Goal: Transaction & Acquisition: Download file/media

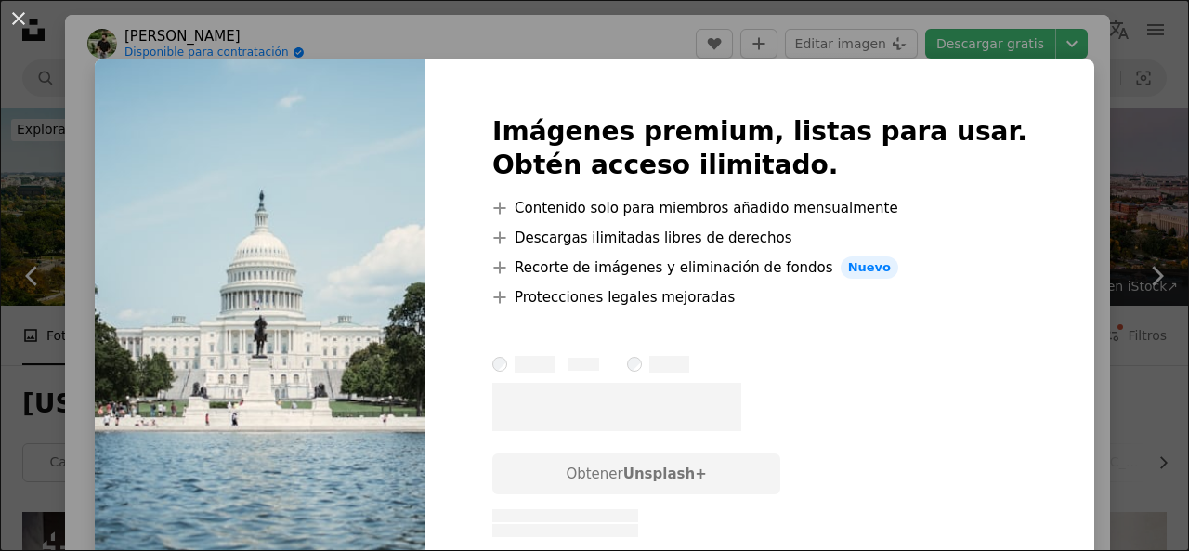
scroll to position [2785, 0]
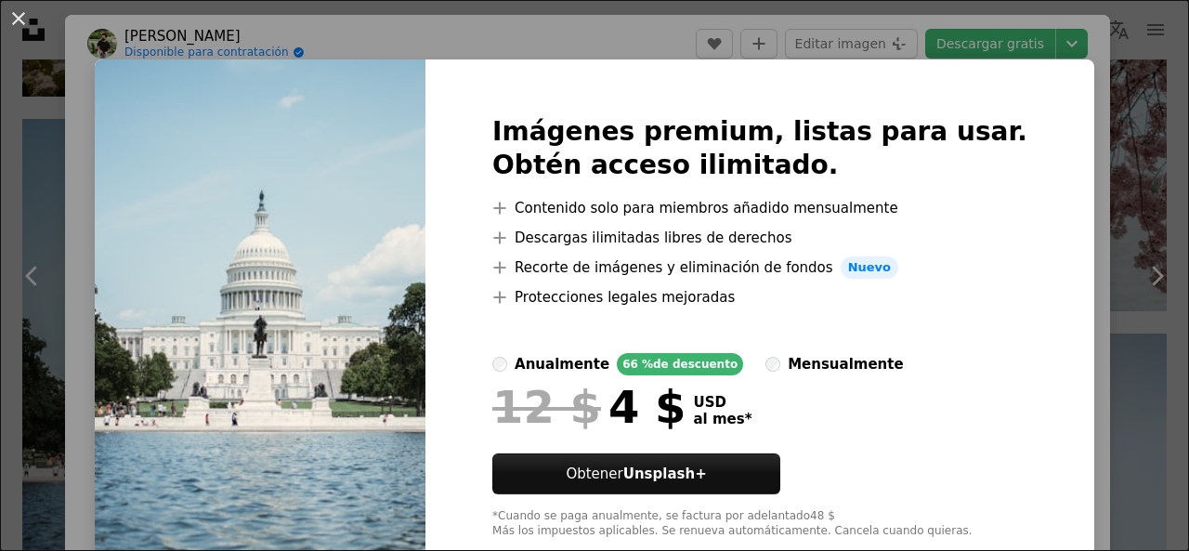
click at [461, 131] on div "Imágenes premium, listas para usar. Obtén acceso ilimitado. A plus sign Conteni…" at bounding box center [760, 326] width 669 height 535
click at [426, 146] on img at bounding box center [260, 326] width 331 height 535
click at [904, 50] on div "An X shape Imágenes premium, listas para usar. Obtén acceso ilimitado. A plus s…" at bounding box center [594, 275] width 1189 height 551
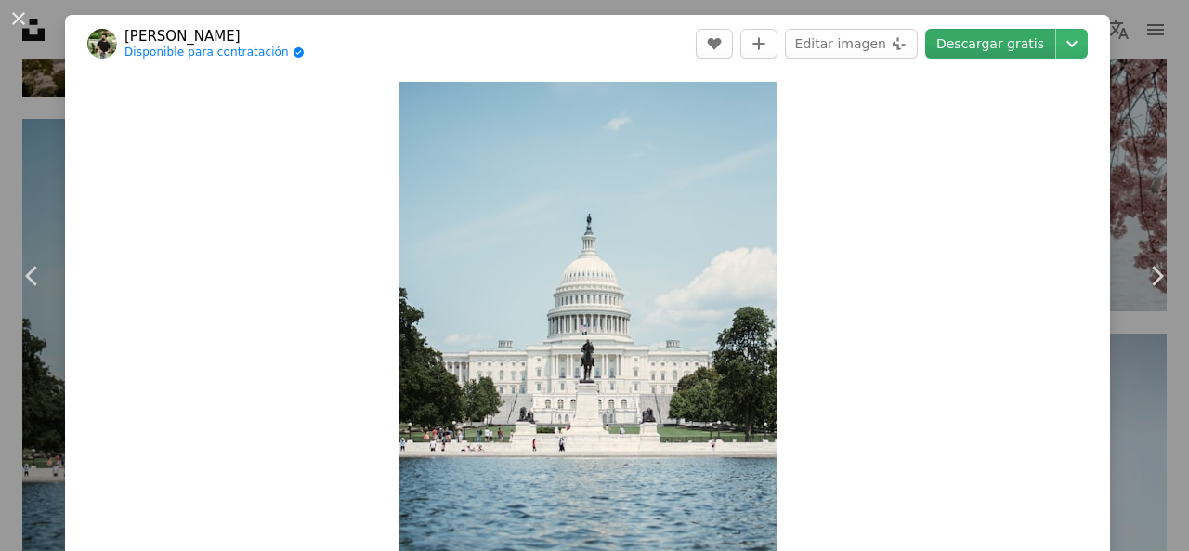
click at [996, 29] on link "Descargar gratis" at bounding box center [990, 44] width 130 height 30
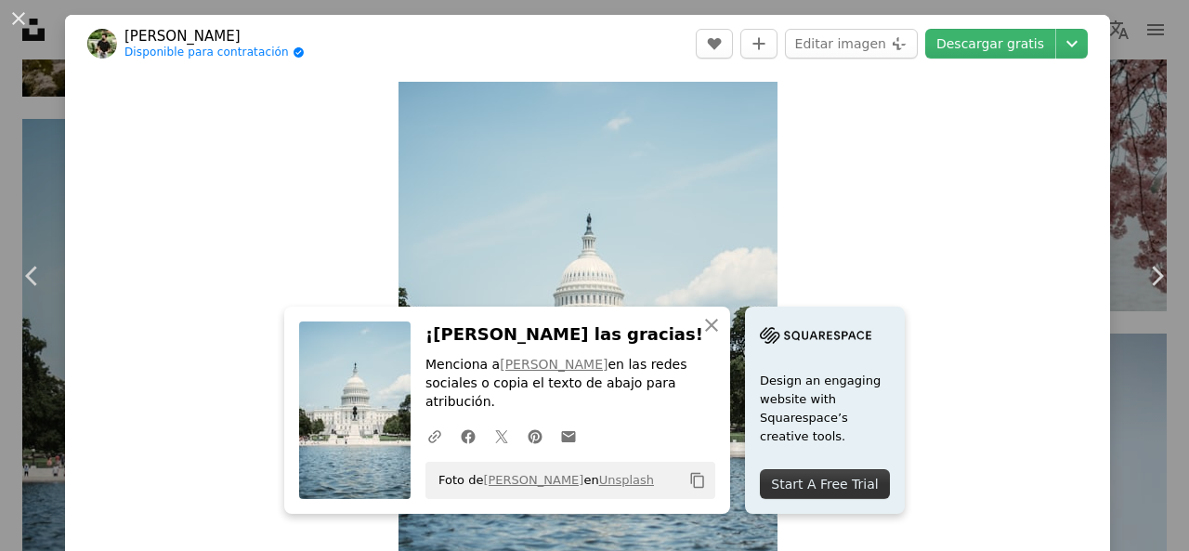
click at [823, 172] on div "Zoom in" at bounding box center [587, 351] width 1045 height 558
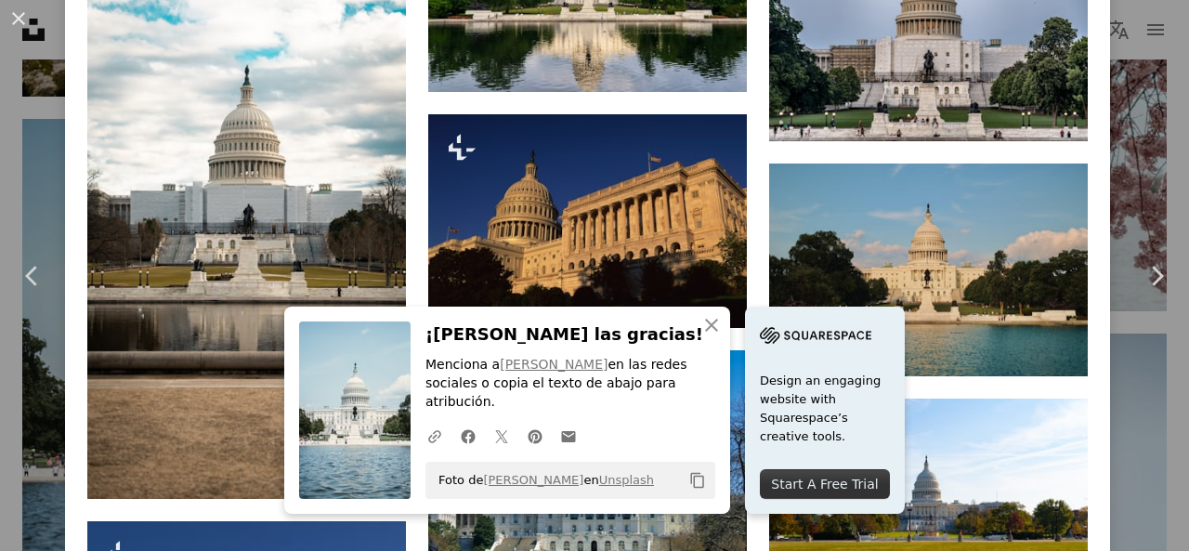
scroll to position [1951, 0]
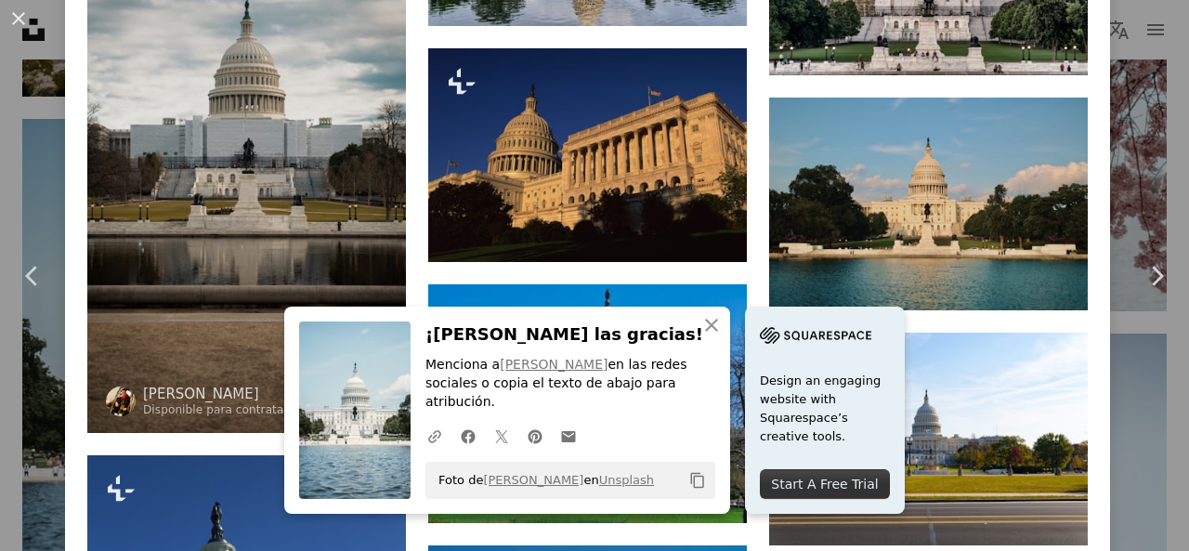
click at [322, 207] on img at bounding box center [246, 150] width 319 height 567
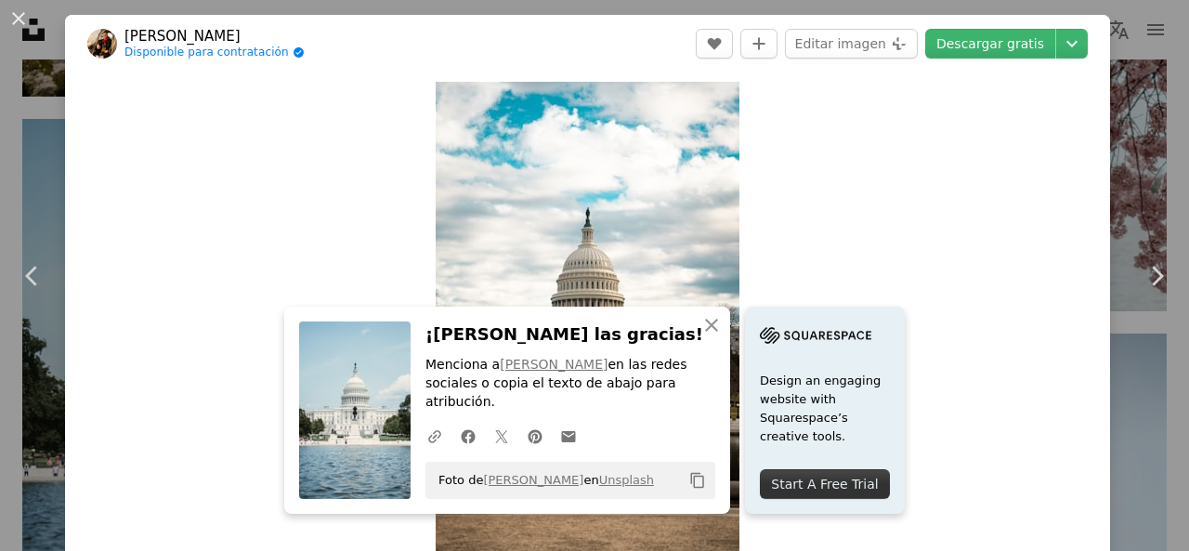
scroll to position [186, 0]
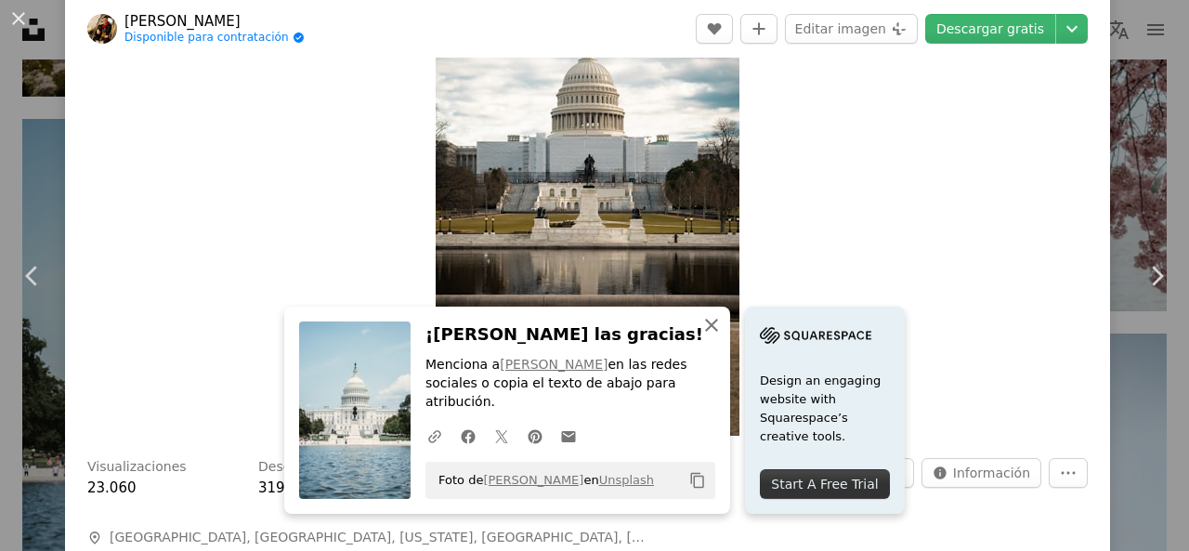
click at [703, 333] on icon "An X shape" at bounding box center [712, 325] width 22 height 22
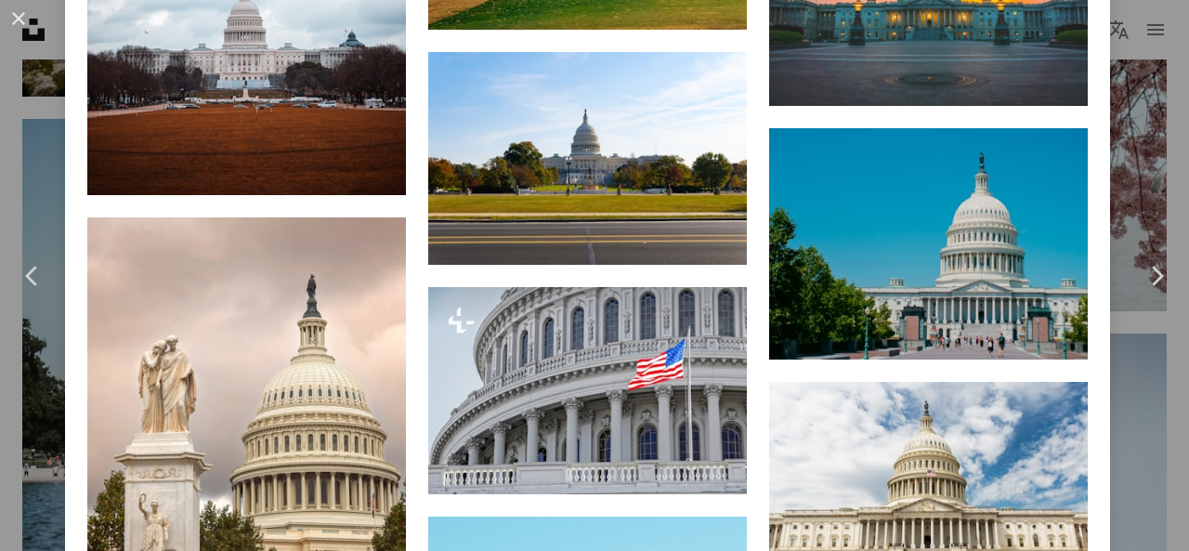
scroll to position [3996, 0]
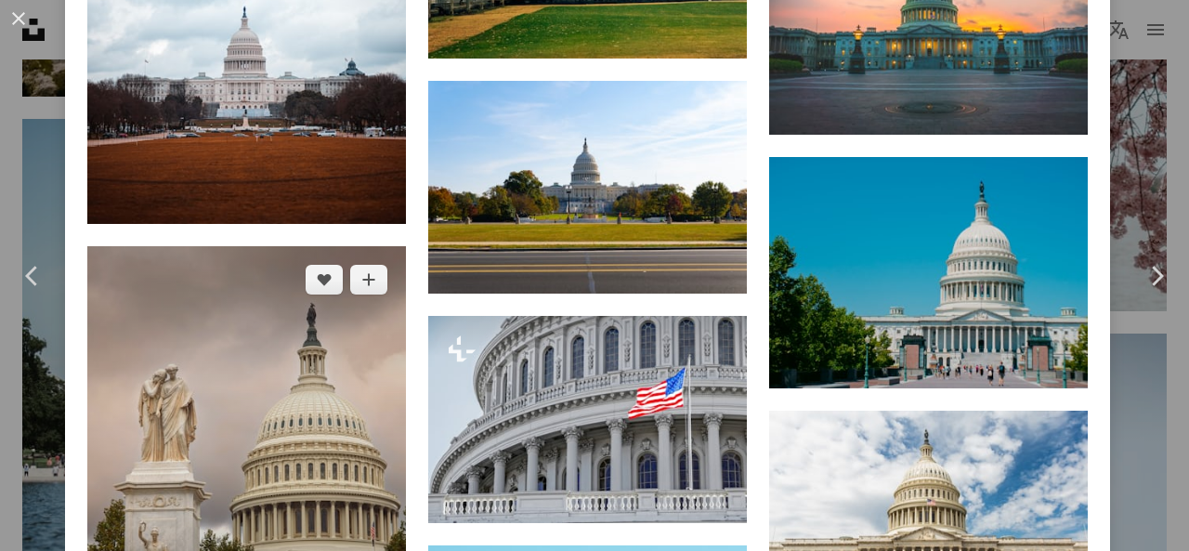
click at [284, 471] on img at bounding box center [246, 457] width 319 height 423
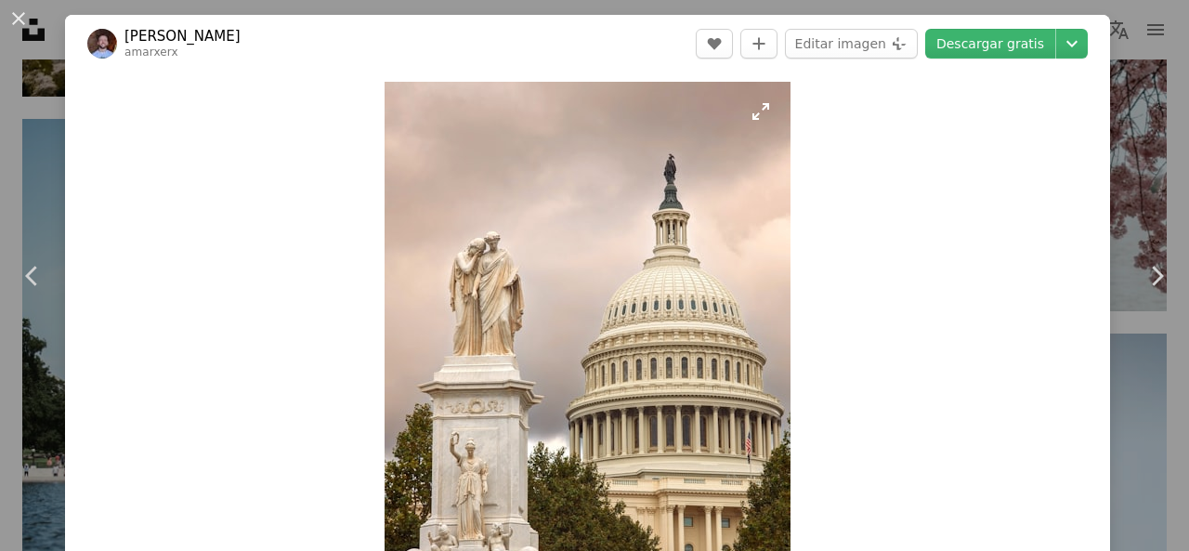
scroll to position [93, 0]
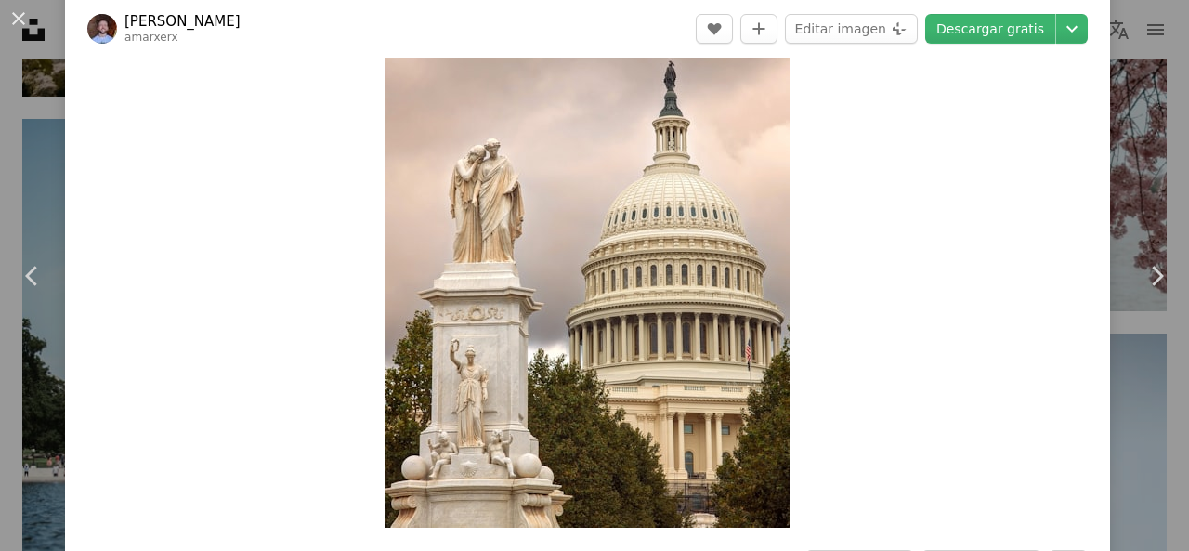
click at [637, 255] on img "Ampliar en esta imagen" at bounding box center [588, 258] width 406 height 539
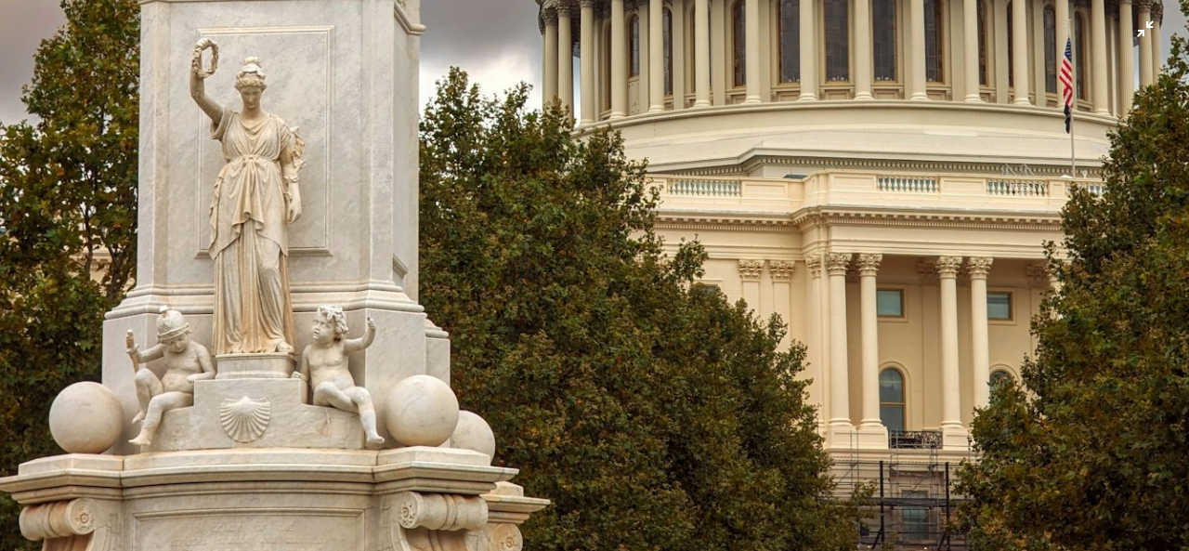
scroll to position [991, 0]
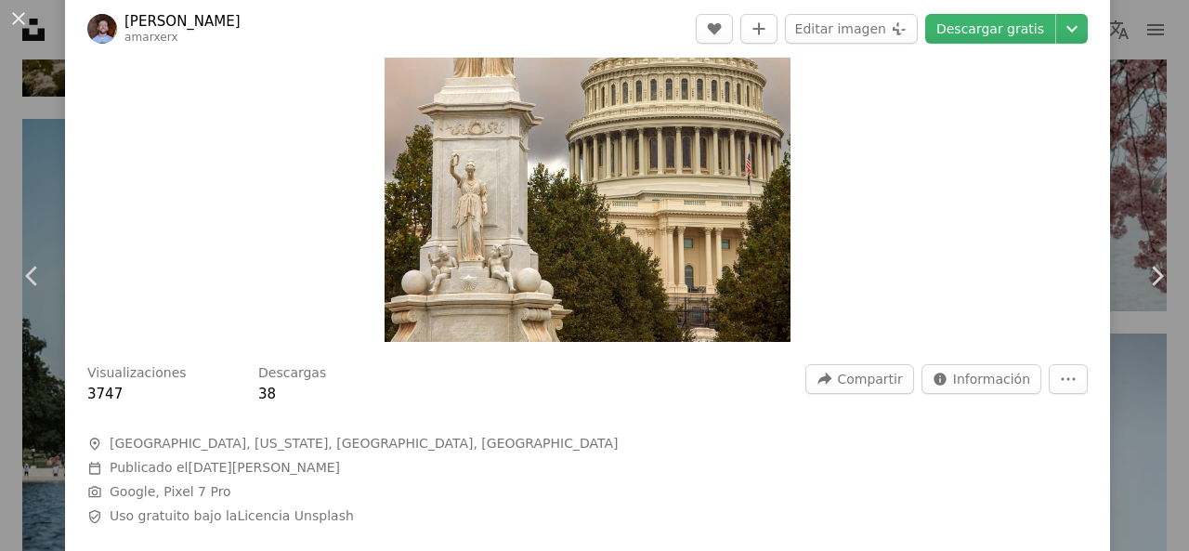
scroll to position [93, 0]
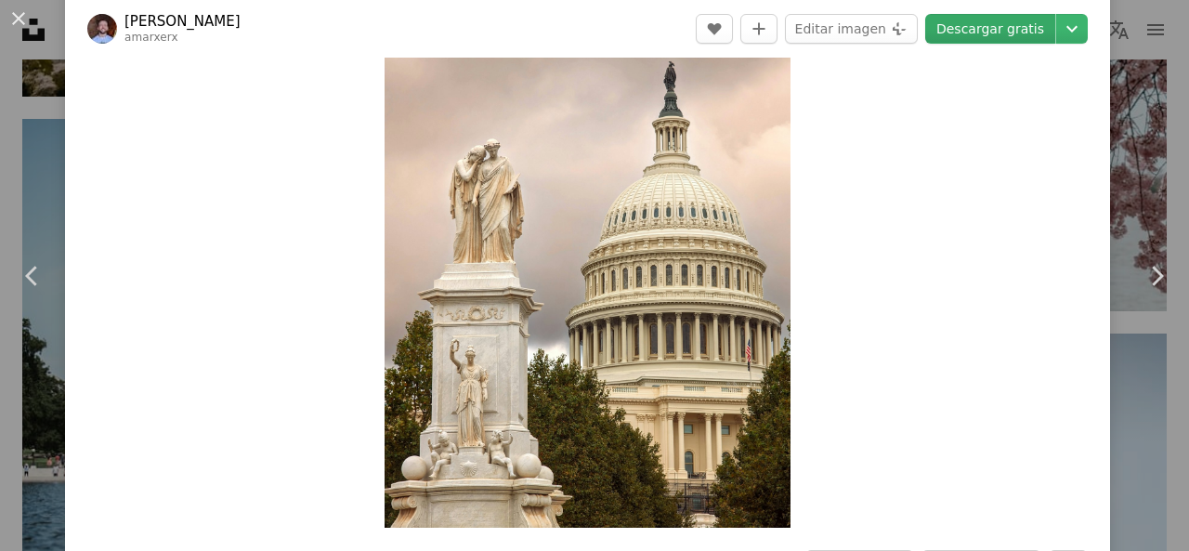
click at [973, 23] on link "Descargar gratis" at bounding box center [990, 29] width 130 height 30
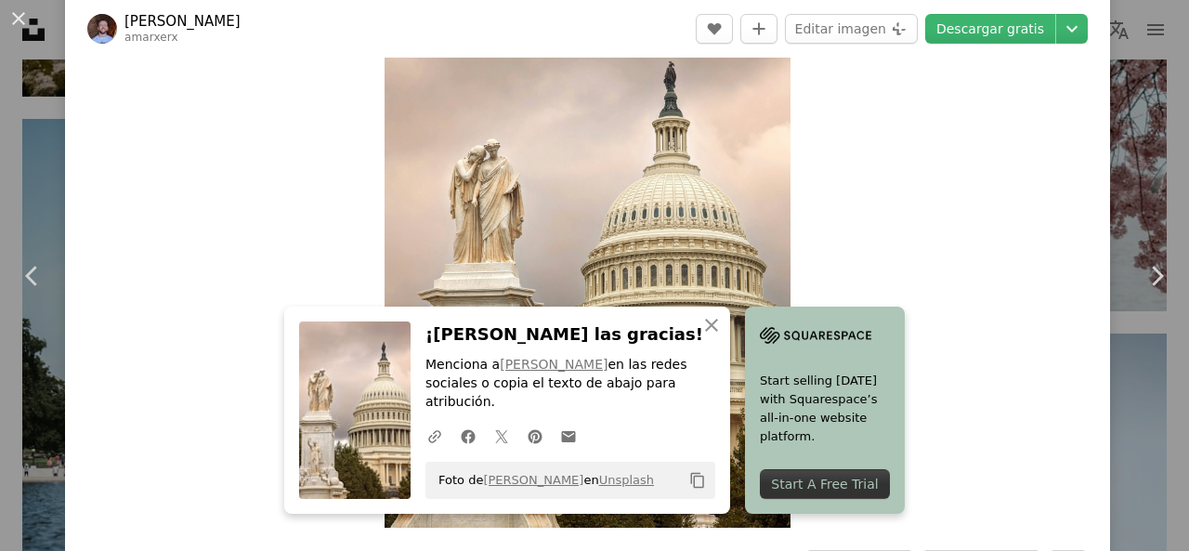
drag, startPoint x: 872, startPoint y: 2, endPoint x: 935, endPoint y: 256, distance: 262.3
click at [935, 256] on div "Zoom in" at bounding box center [587, 259] width 1045 height 558
click at [996, 29] on link "Descargar gratis" at bounding box center [990, 29] width 130 height 30
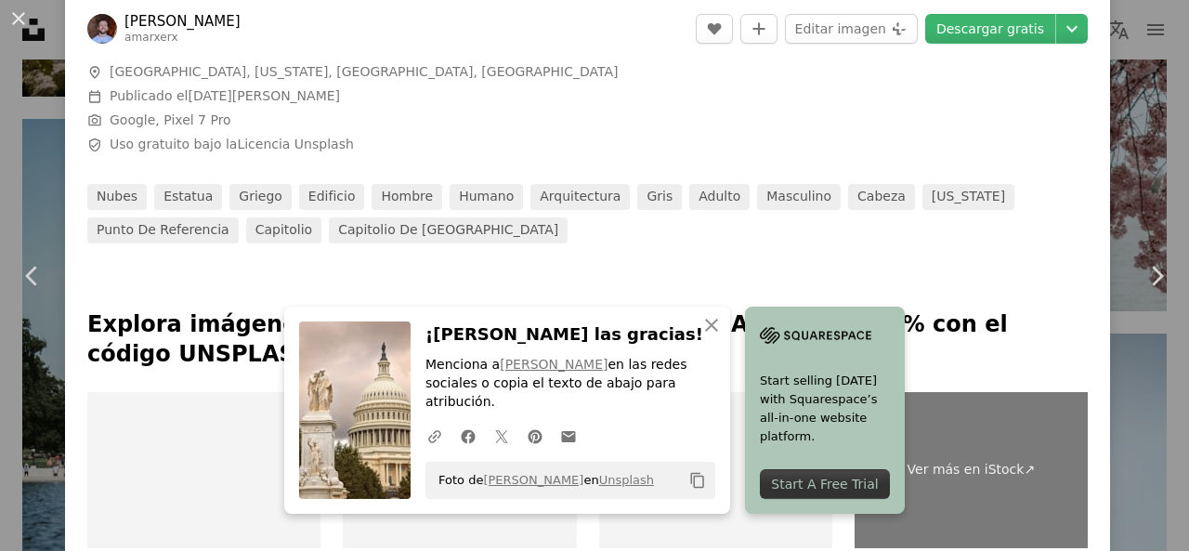
scroll to position [836, 0]
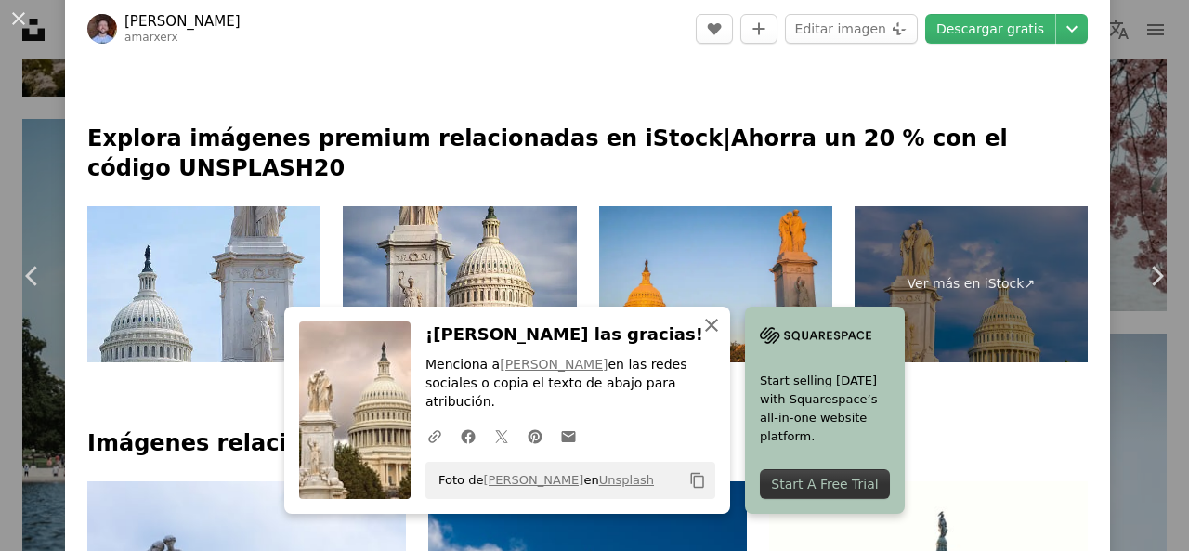
click at [697, 331] on button "An X shape Cerrar" at bounding box center [711, 325] width 37 height 37
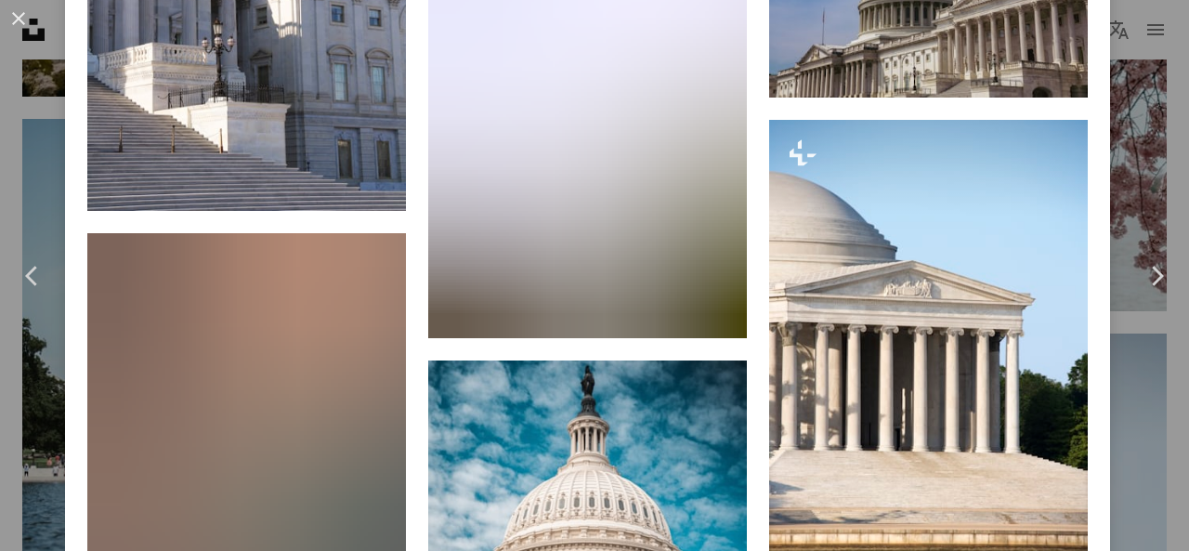
scroll to position [10510, 0]
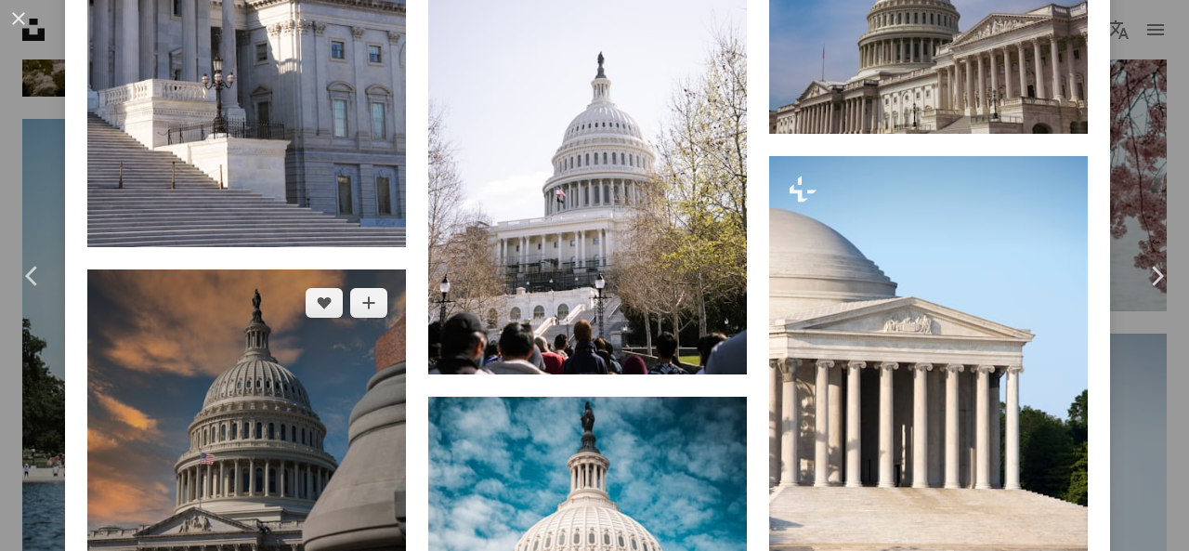
click at [192, 269] on img at bounding box center [246, 508] width 319 height 478
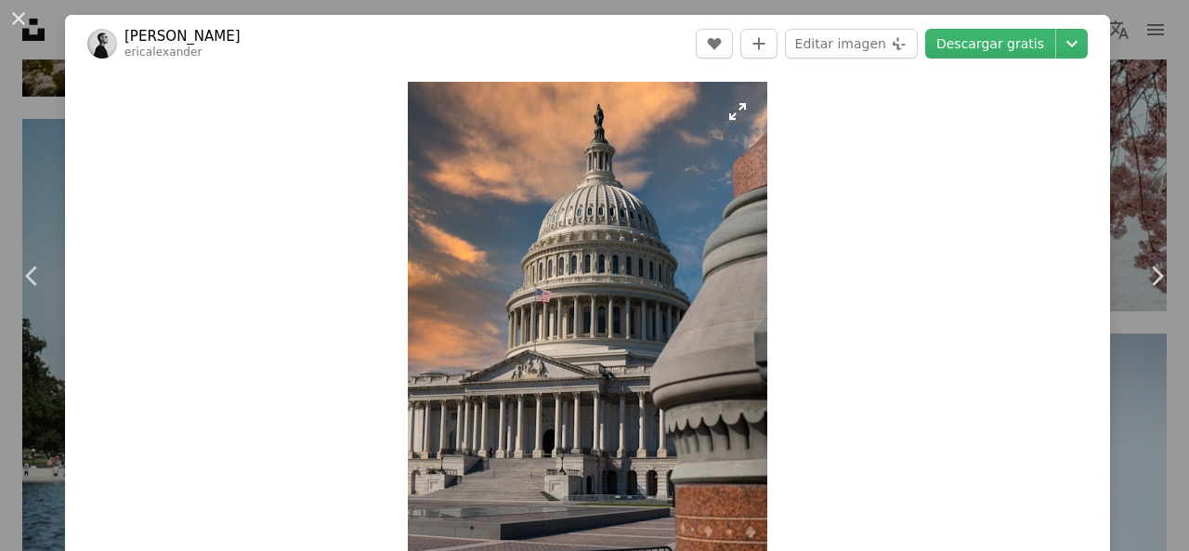
click at [568, 147] on img "Ampliar en esta imagen" at bounding box center [588, 352] width 360 height 540
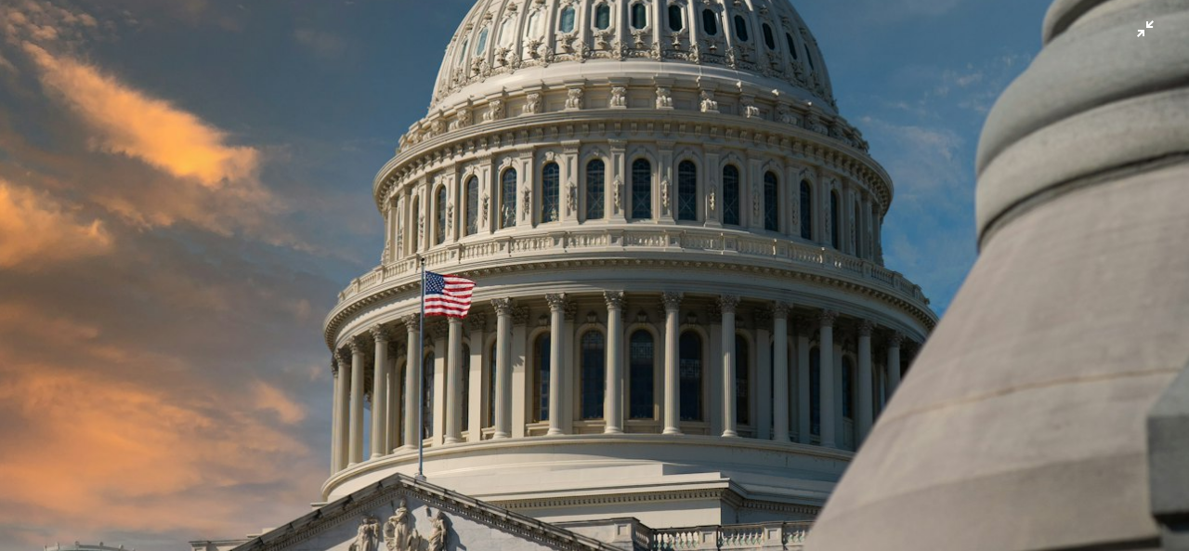
scroll to position [504, 0]
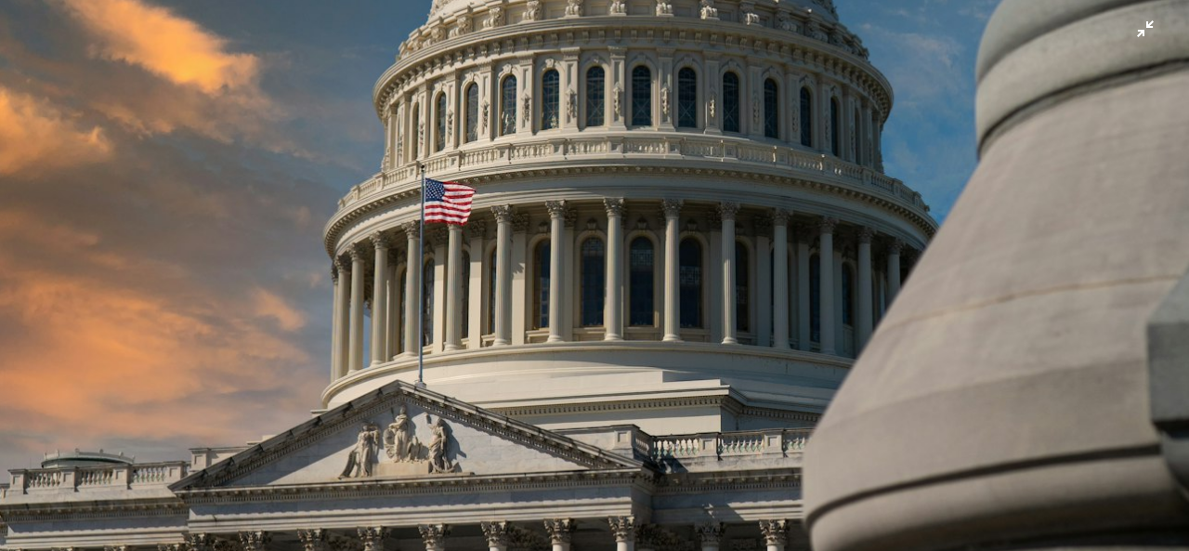
click at [669, 230] on img "Reducir el zoom en esta imagen" at bounding box center [594, 388] width 1191 height 1786
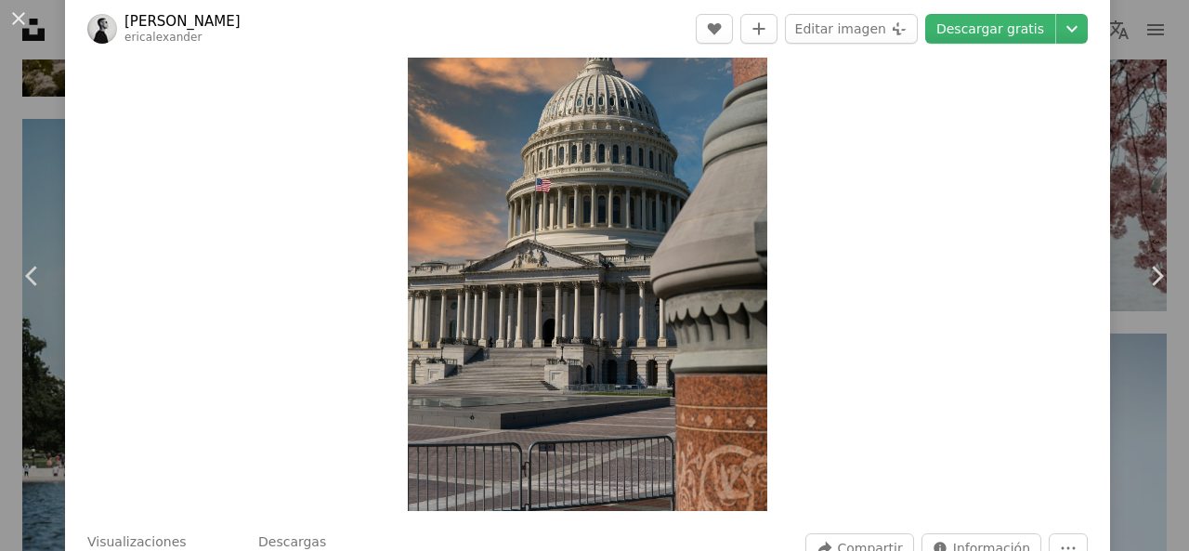
scroll to position [70, 0]
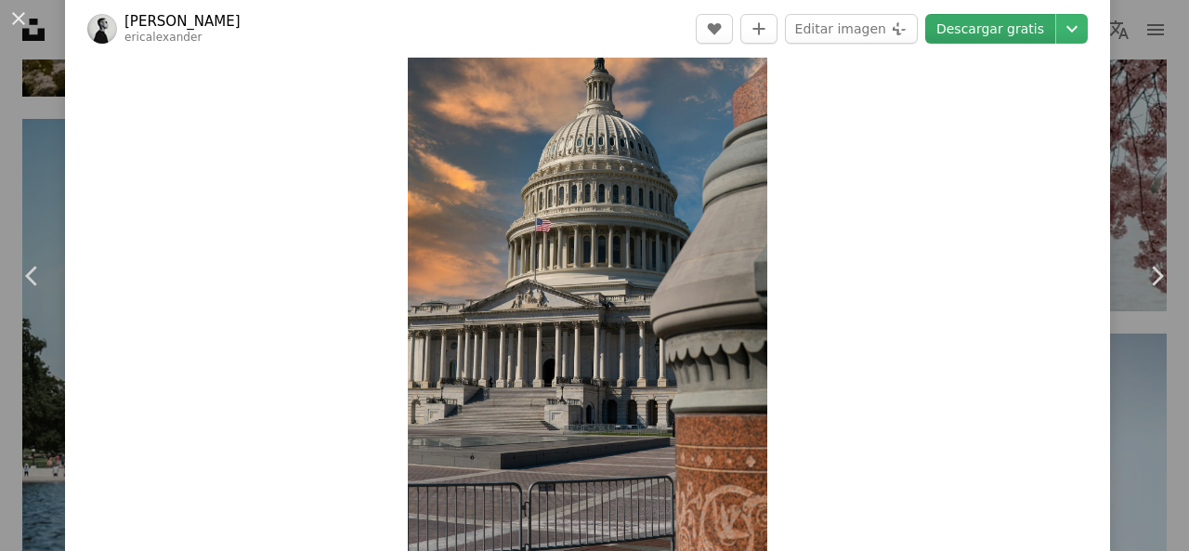
click at [972, 21] on link "Descargar gratis" at bounding box center [990, 29] width 130 height 30
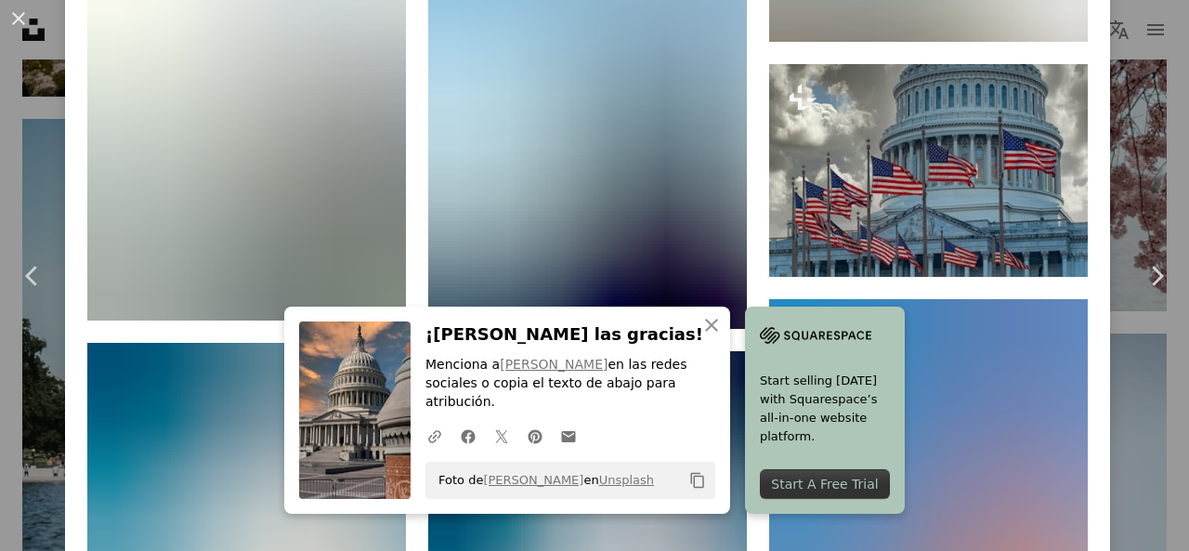
scroll to position [1928, 0]
